Goal: Transaction & Acquisition: Purchase product/service

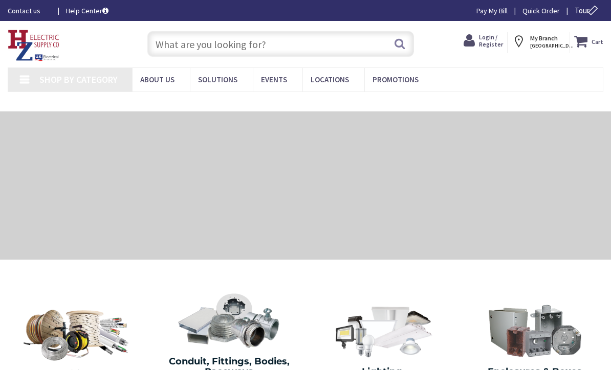
type input "[STREET_ADDRESS]"
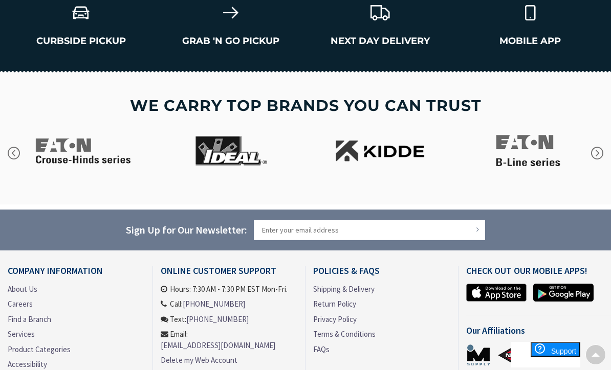
scroll to position [1593, 0]
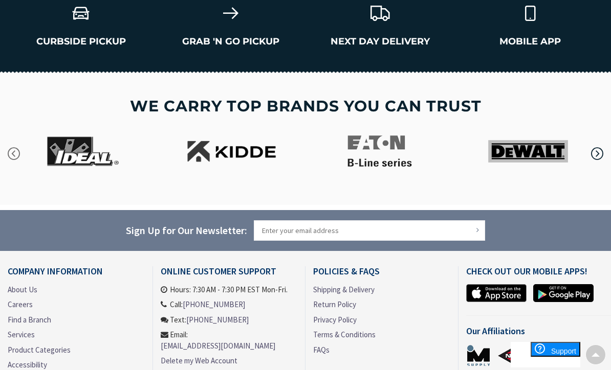
click at [603, 151] on icon "button" at bounding box center [596, 153] width 15 height 15
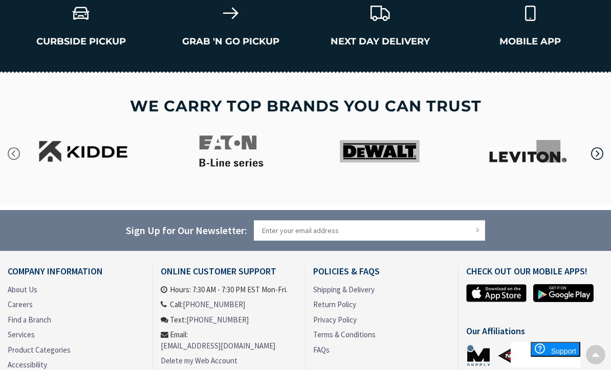
click at [600, 153] on icon "button" at bounding box center [596, 153] width 15 height 15
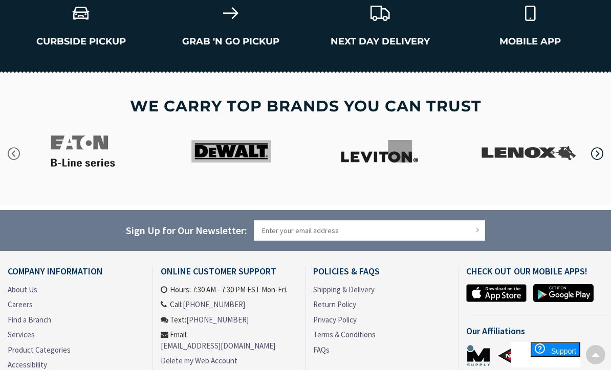
click at [599, 150] on icon "button" at bounding box center [596, 153] width 15 height 15
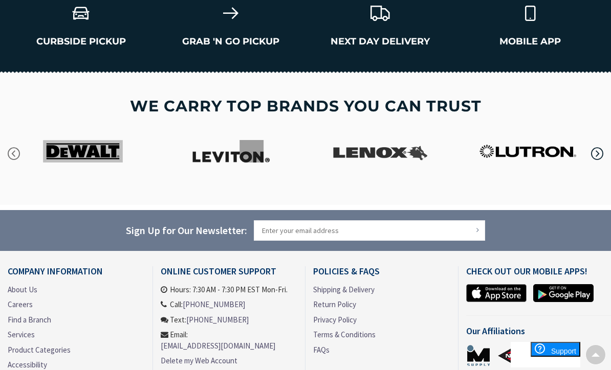
click at [595, 154] on icon "button" at bounding box center [596, 153] width 15 height 15
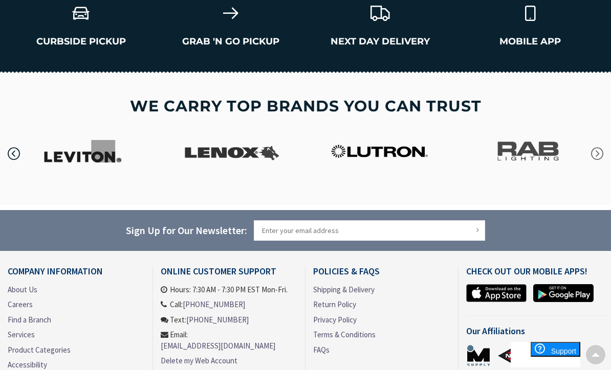
click at [10, 149] on icon "button" at bounding box center [13, 153] width 15 height 15
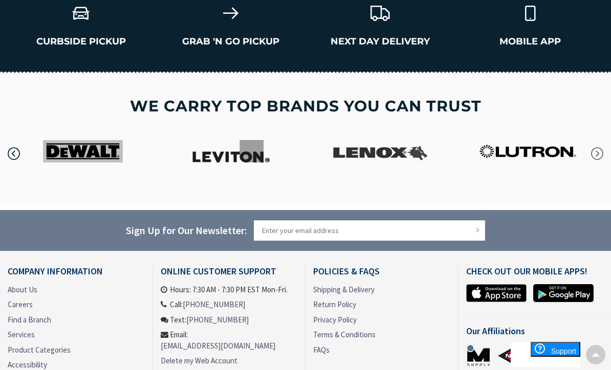
click at [21, 153] on button "button" at bounding box center [13, 154] width 51 height 26
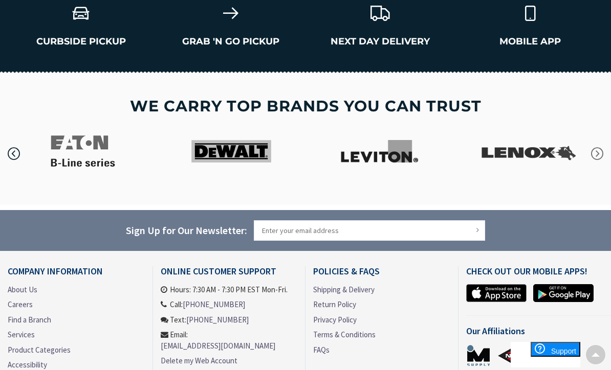
click at [15, 151] on icon "button" at bounding box center [13, 153] width 15 height 15
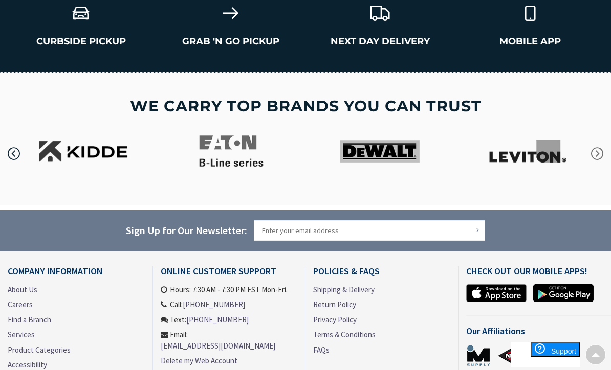
click at [11, 155] on icon "button" at bounding box center [13, 153] width 15 height 15
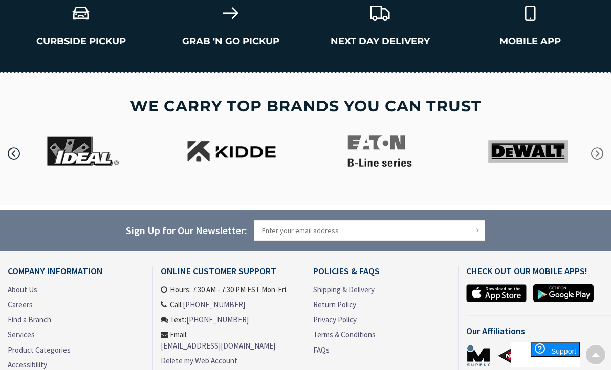
click at [13, 153] on icon "button" at bounding box center [13, 153] width 15 height 15
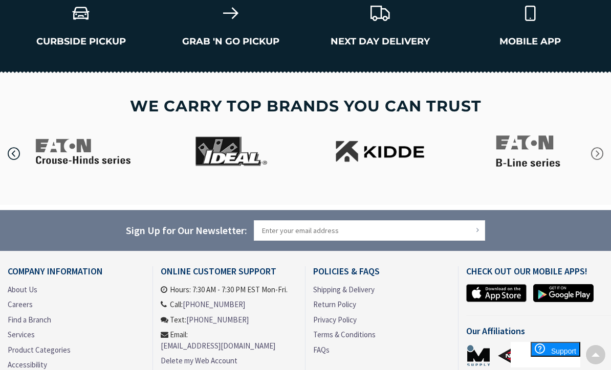
click at [15, 153] on icon "button" at bounding box center [13, 153] width 15 height 15
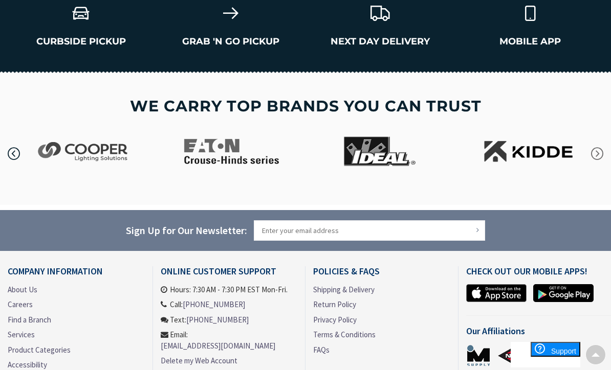
click at [13, 155] on icon "button" at bounding box center [13, 153] width 15 height 15
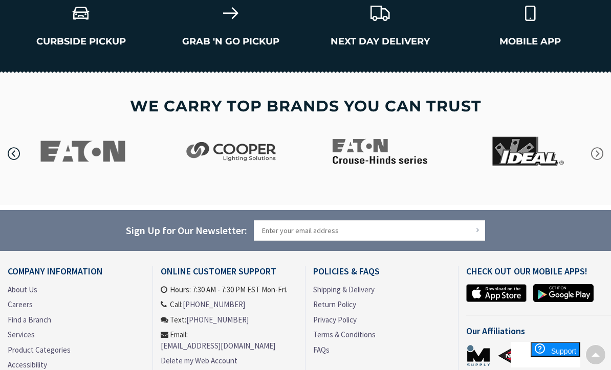
click at [7, 152] on icon "button" at bounding box center [13, 153] width 15 height 15
click at [5, 145] on button "button" at bounding box center [13, 154] width 51 height 26
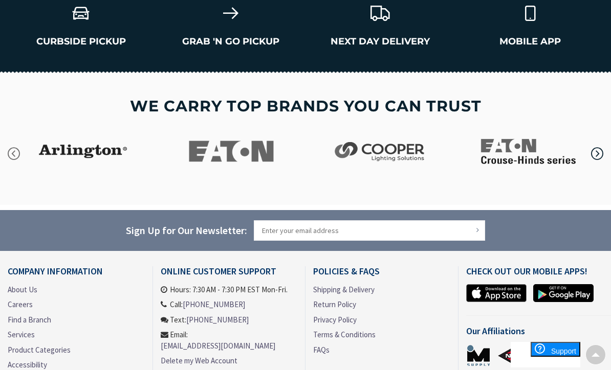
click at [599, 158] on icon "button" at bounding box center [596, 153] width 15 height 15
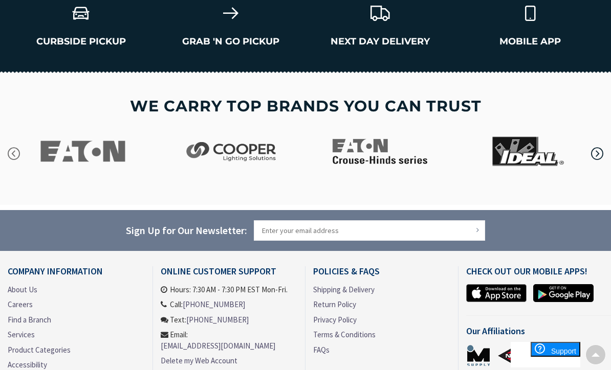
click at [599, 155] on icon "button" at bounding box center [596, 153] width 15 height 15
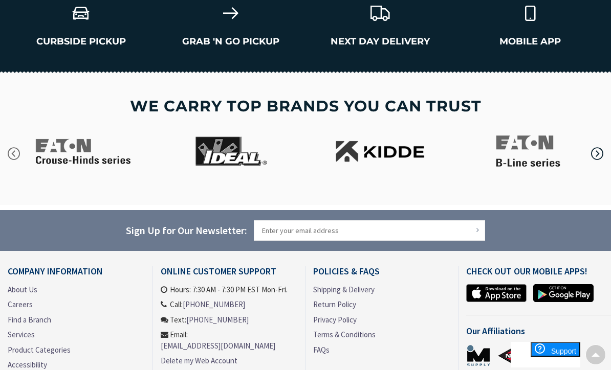
click at [597, 152] on icon "button" at bounding box center [596, 153] width 15 height 15
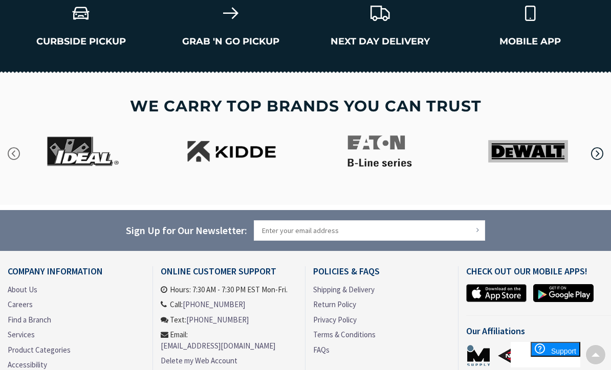
click at [598, 154] on icon "button" at bounding box center [596, 153] width 15 height 15
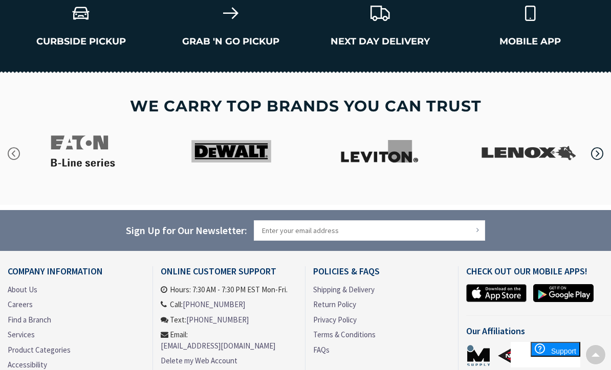
click at [598, 152] on icon "button" at bounding box center [596, 153] width 15 height 15
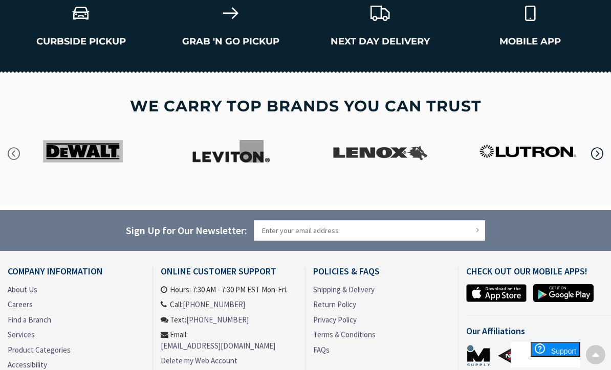
click at [601, 152] on icon "button" at bounding box center [596, 153] width 15 height 15
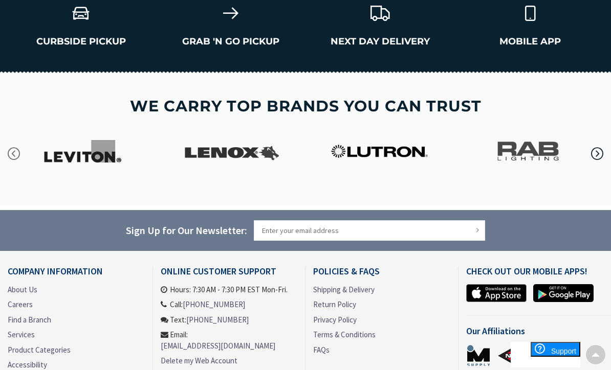
click at [599, 154] on icon "button" at bounding box center [596, 153] width 15 height 15
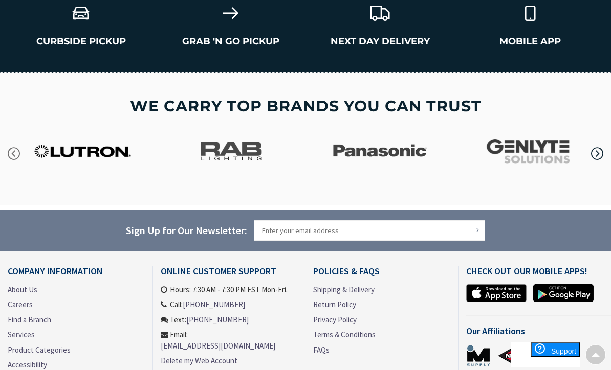
click at [602, 156] on icon "button" at bounding box center [596, 153] width 15 height 15
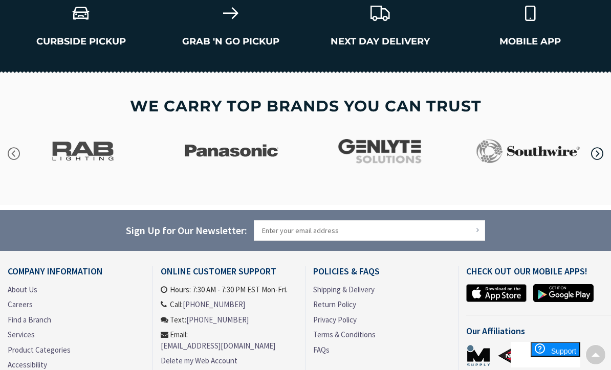
click at [600, 154] on icon "button" at bounding box center [596, 153] width 15 height 15
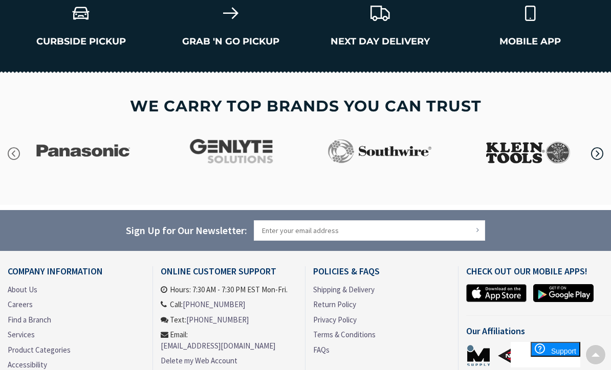
click at [604, 156] on icon "button" at bounding box center [596, 153] width 15 height 15
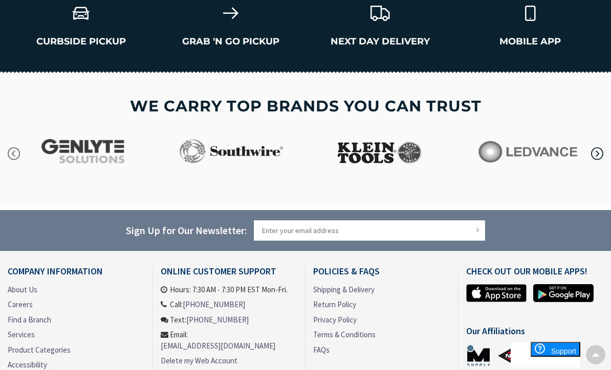
click at [604, 153] on icon "button" at bounding box center [596, 153] width 15 height 15
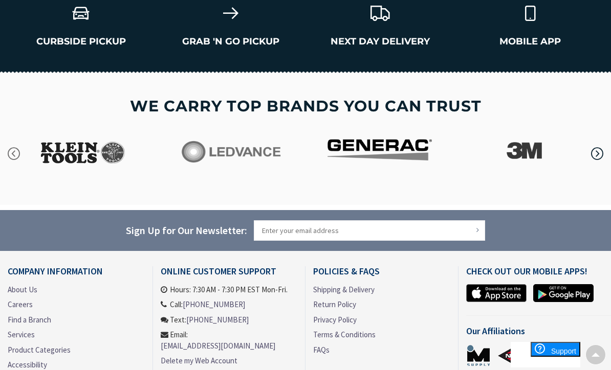
click at [598, 154] on icon "button" at bounding box center [596, 153] width 15 height 15
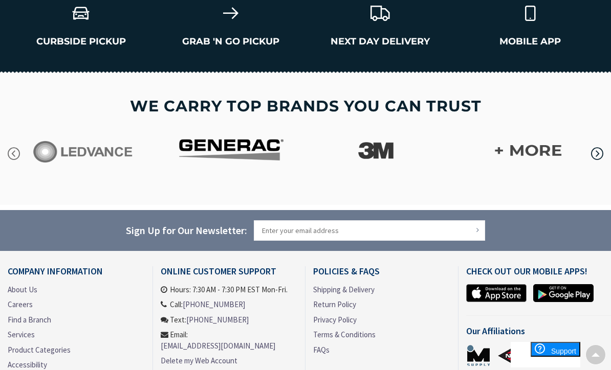
click at [599, 154] on icon "button" at bounding box center [596, 153] width 15 height 15
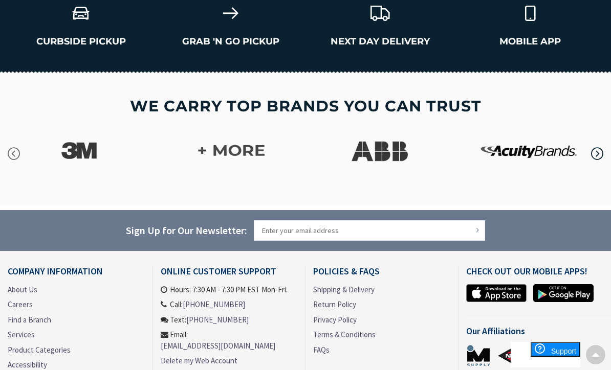
click at [598, 154] on icon "button" at bounding box center [596, 153] width 15 height 15
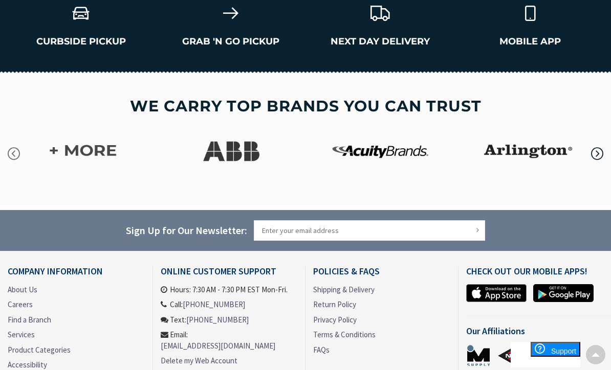
click at [601, 156] on icon "button" at bounding box center [596, 153] width 15 height 15
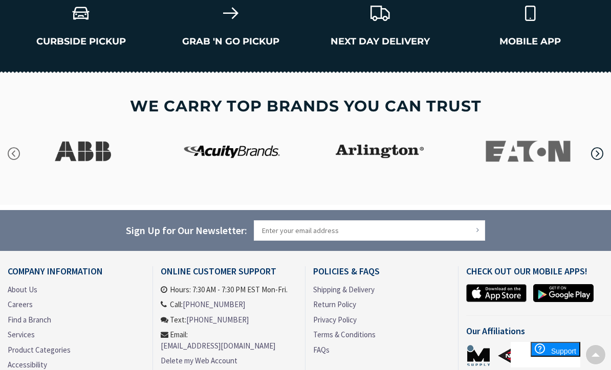
click at [598, 152] on icon "button" at bounding box center [596, 153] width 15 height 15
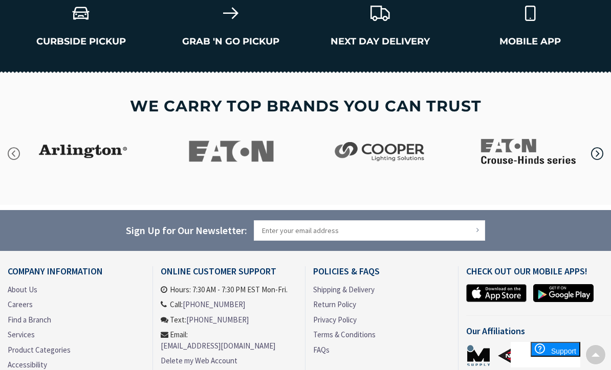
click at [604, 153] on button "button" at bounding box center [596, 154] width 51 height 26
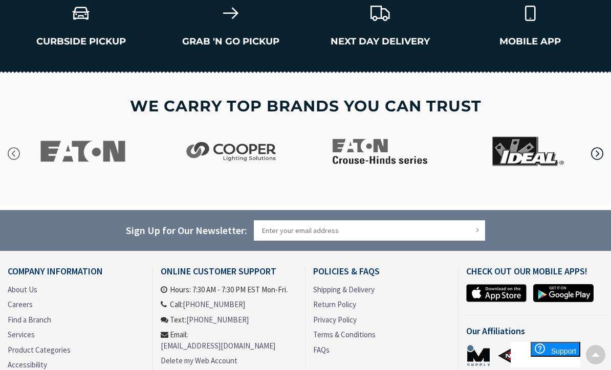
click at [598, 154] on icon "button" at bounding box center [596, 153] width 15 height 15
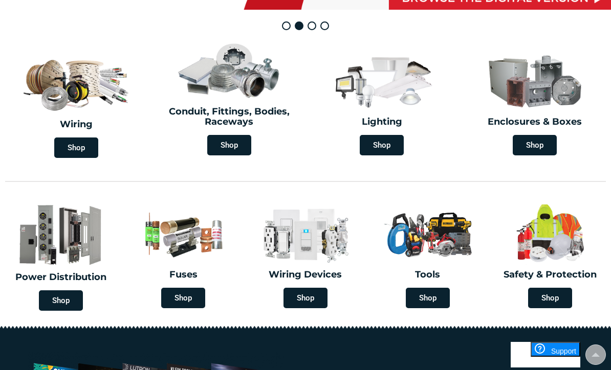
scroll to position [244, 0]
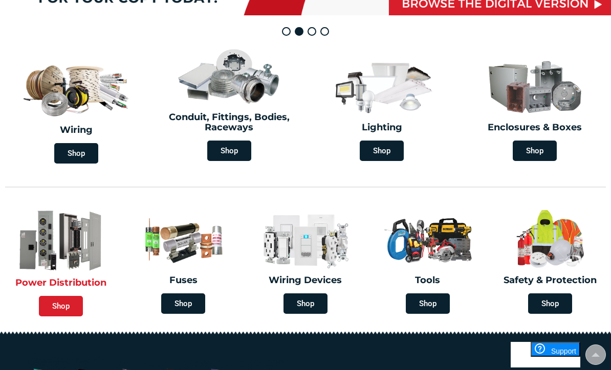
click at [57, 302] on span "Shop" at bounding box center [61, 306] width 44 height 20
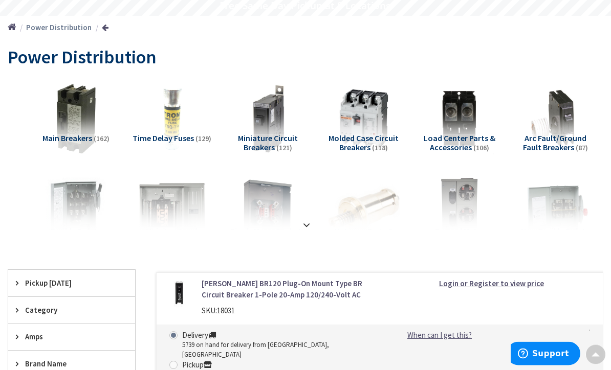
scroll to position [96, 0]
click at [561, 144] on span "Arc Fault/Ground Fault Breakers" at bounding box center [554, 142] width 63 height 19
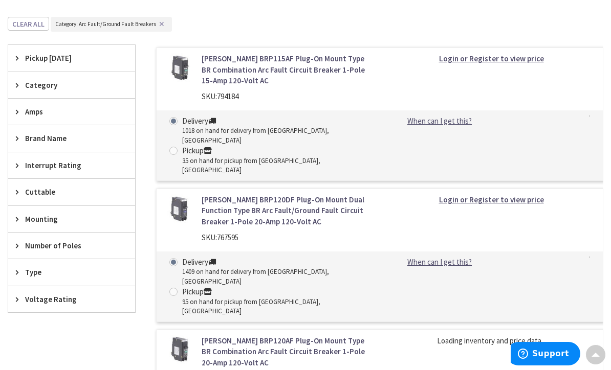
scroll to position [345, 0]
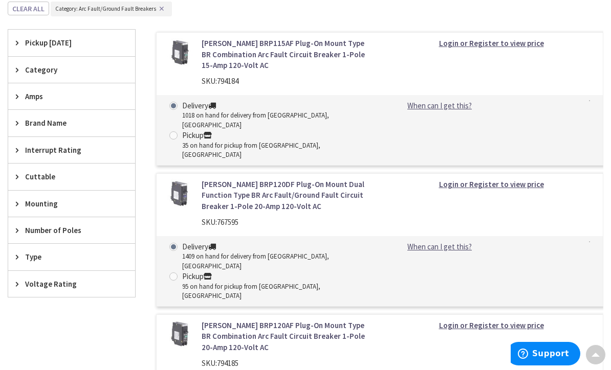
click at [15, 223] on div "Number of Poles" at bounding box center [71, 230] width 127 height 26
click at [20, 119] on icon at bounding box center [20, 123] width 8 height 8
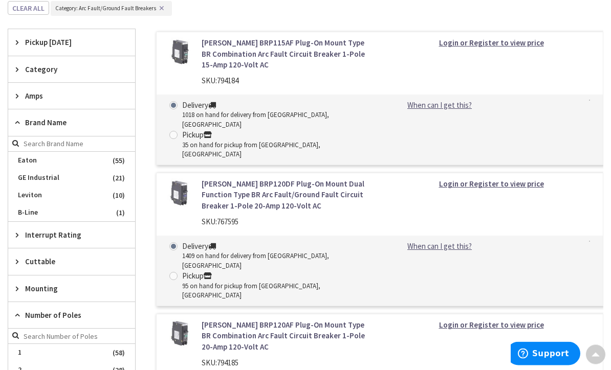
scroll to position [337, 0]
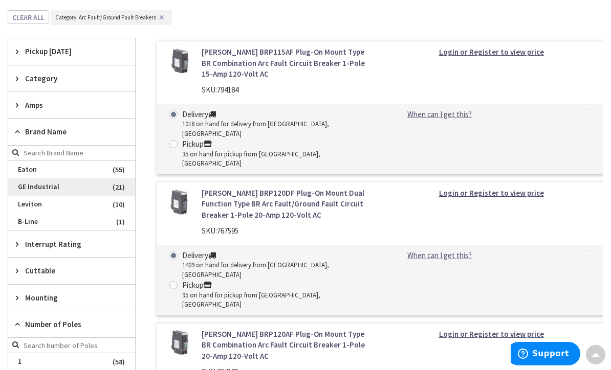
click at [37, 178] on span "GE Industrial" at bounding box center [71, 186] width 127 height 17
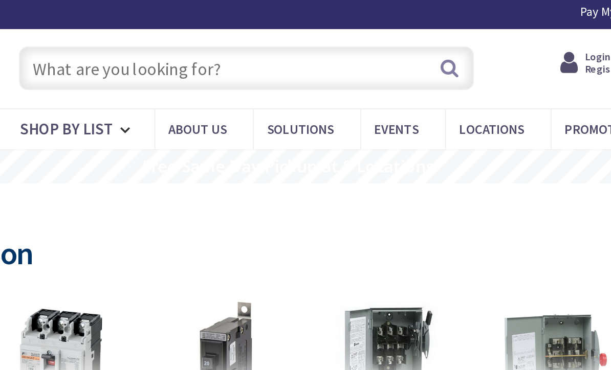
scroll to position [0, 0]
